Goal: Communication & Community: Answer question/provide support

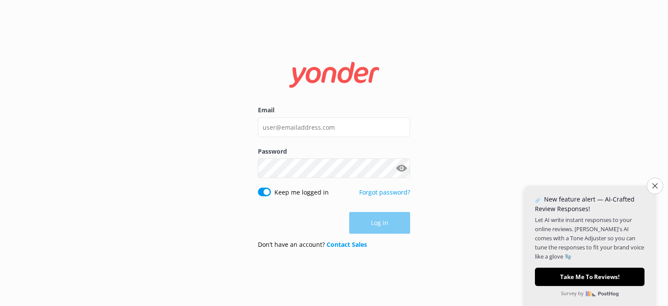
type input "[EMAIL_ADDRESS][DOMAIN_NAME]"
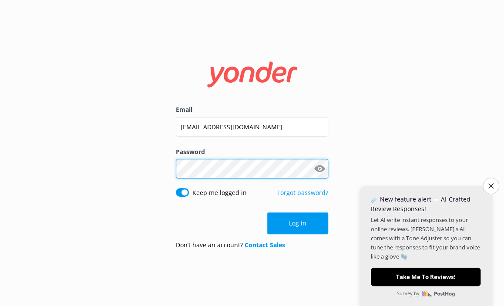
click button "Log in" at bounding box center [297, 223] width 61 height 22
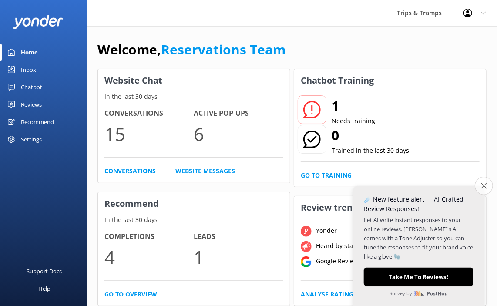
click at [482, 185] on icon "Close survey" at bounding box center [484, 186] width 6 height 6
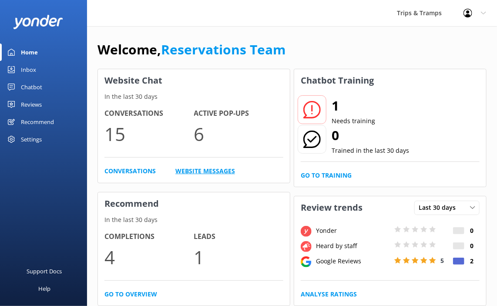
click at [197, 171] on link "Website Messages" at bounding box center [205, 171] width 60 height 10
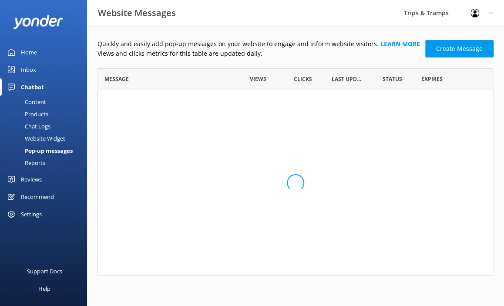
scroll to position [237, 382]
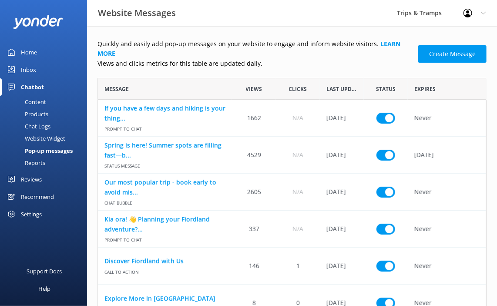
click at [31, 47] on div "Home" at bounding box center [29, 52] width 16 height 17
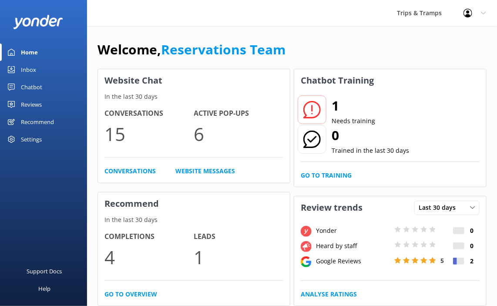
click at [26, 66] on div "Inbox" at bounding box center [28, 69] width 15 height 17
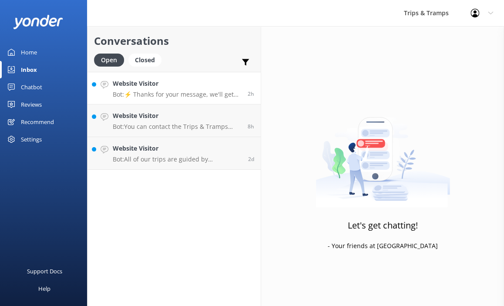
click at [170, 87] on h4 "Website Visitor" at bounding box center [177, 84] width 128 height 10
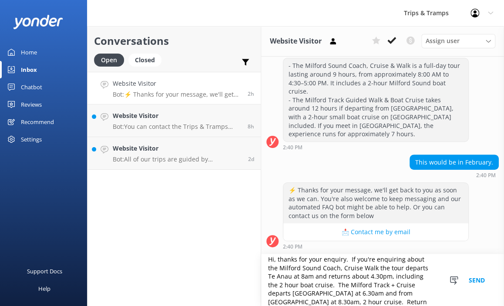
scroll to position [14, 0]
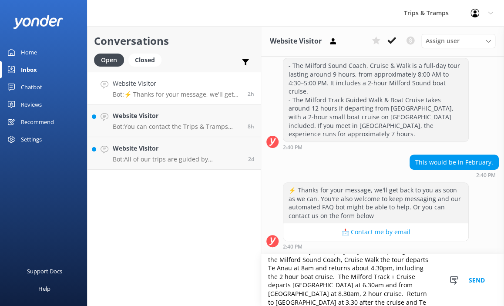
type textarea "Hi, thanks for your enquiry. If you're enquiring about the Milford Sound Coach,…"
click at [480, 279] on button "Send" at bounding box center [476, 280] width 33 height 52
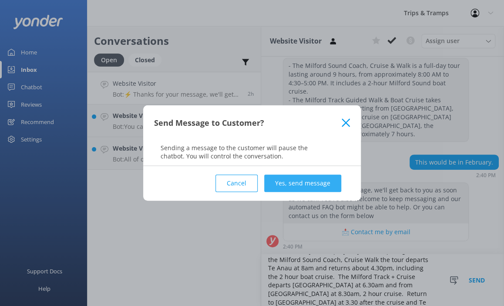
click at [322, 184] on button "Yes, send message" at bounding box center [302, 182] width 77 height 17
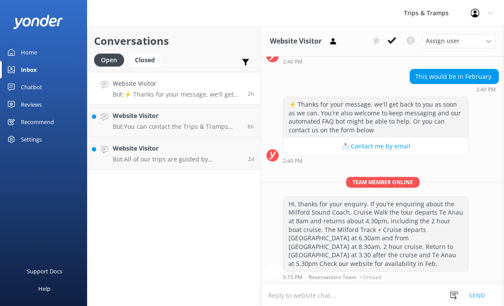
scroll to position [219, 0]
click at [147, 121] on div "Website Visitor Bot: You can contact the Trips & Tramps team by phone on [PHONE…" at bounding box center [177, 120] width 128 height 19
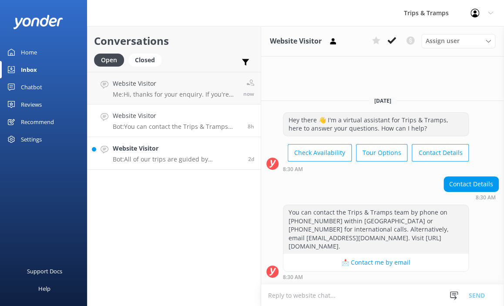
click at [192, 152] on h4 "Website Visitor" at bounding box center [177, 149] width 129 height 10
